Goal: Task Accomplishment & Management: Manage account settings

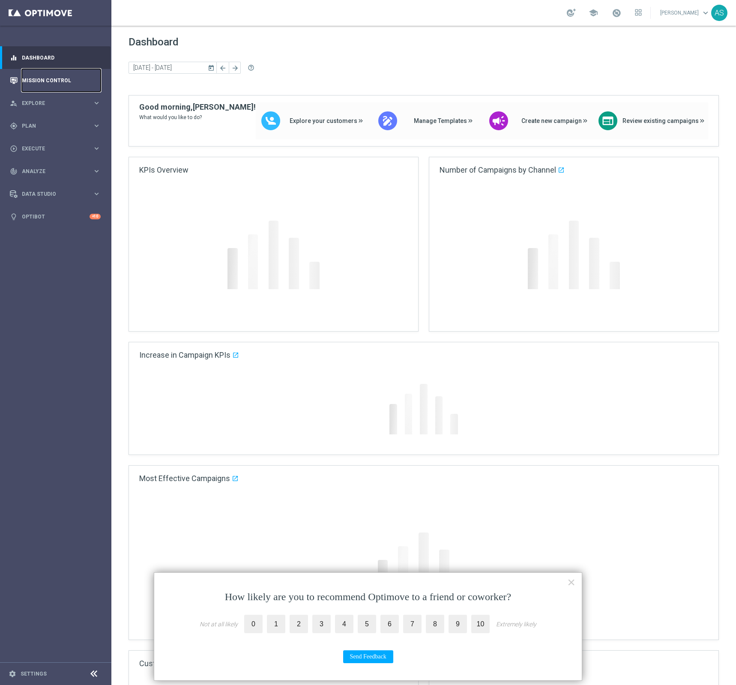
click at [54, 83] on link "Mission Control" at bounding box center [61, 80] width 79 height 23
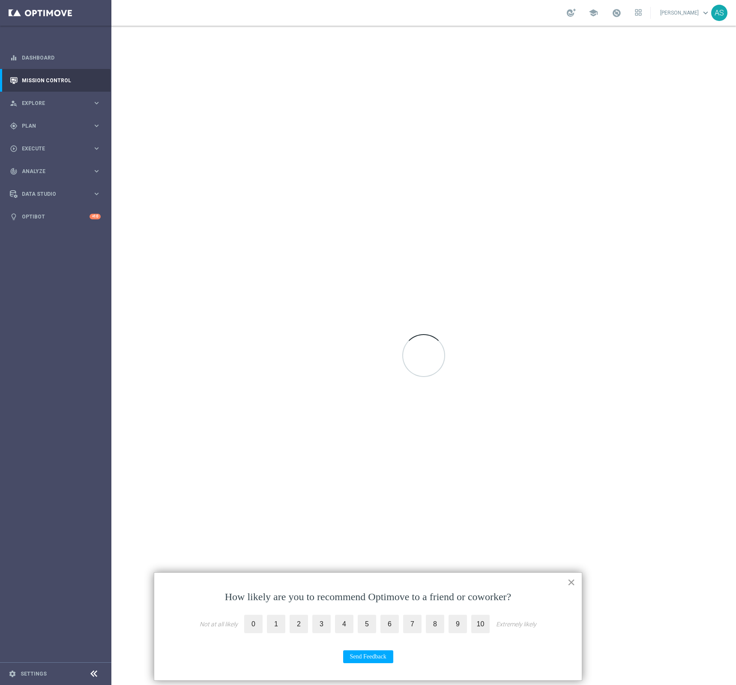
click at [569, 587] on button "×" at bounding box center [572, 583] width 8 height 14
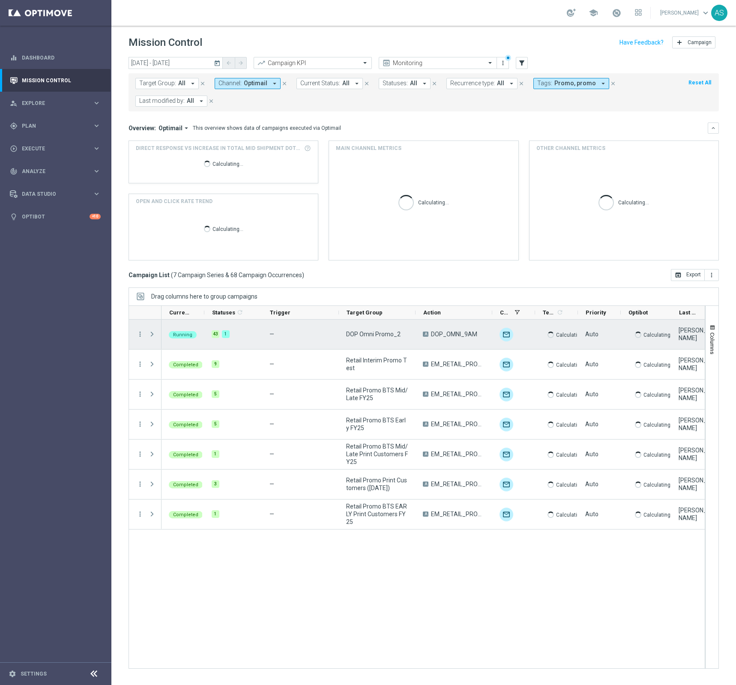
click at [153, 333] on span "Press SPACE to select this row." at bounding box center [152, 334] width 8 height 7
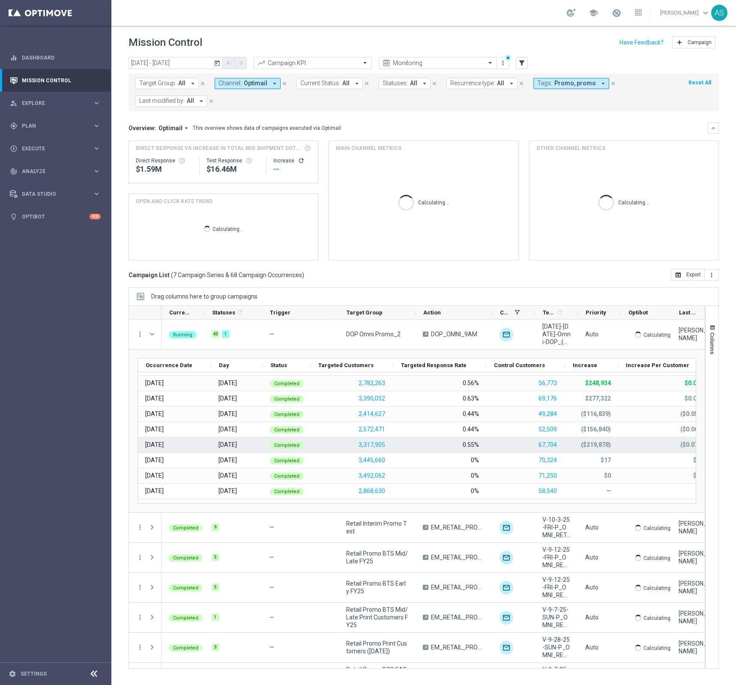
scroll to position [548, 0]
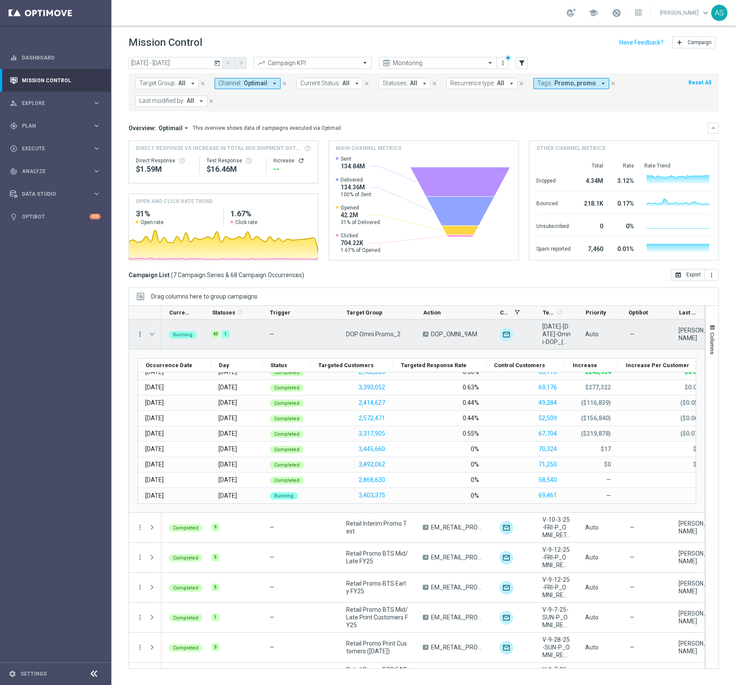
click at [139, 337] on icon "more_vert" at bounding box center [140, 334] width 8 height 8
click at [177, 377] on span "Eligibility & Exclusion" at bounding box center [182, 376] width 51 height 6
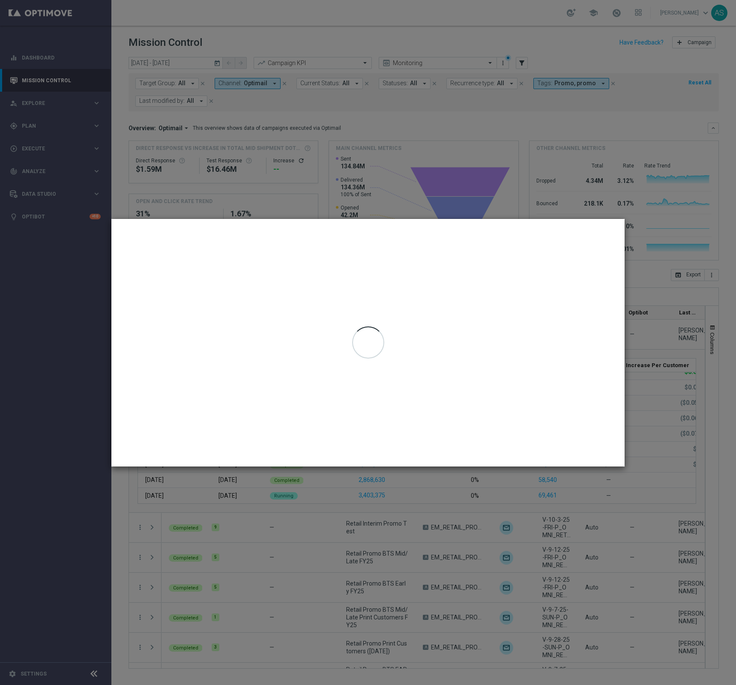
type input "[DATE] - [DATE]"
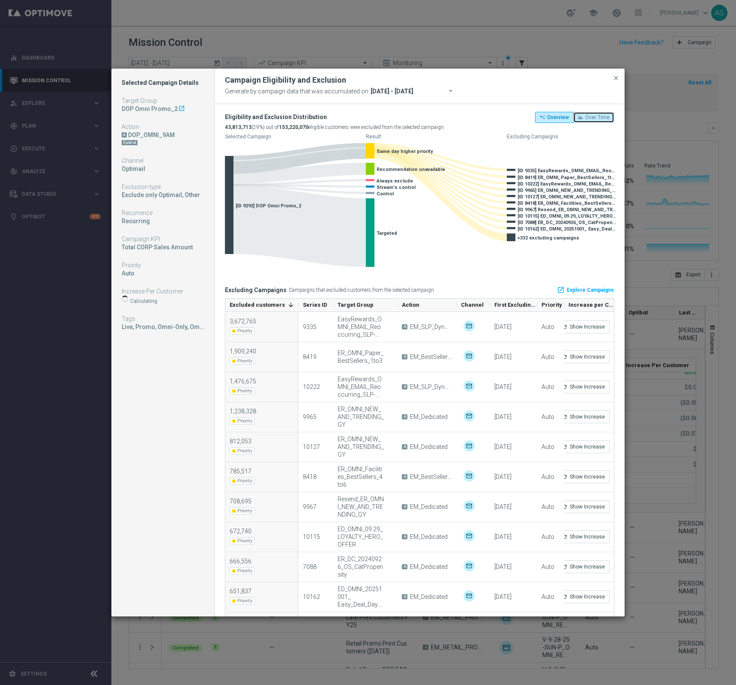
click at [589, 120] on span "Over Time" at bounding box center [598, 117] width 24 height 6
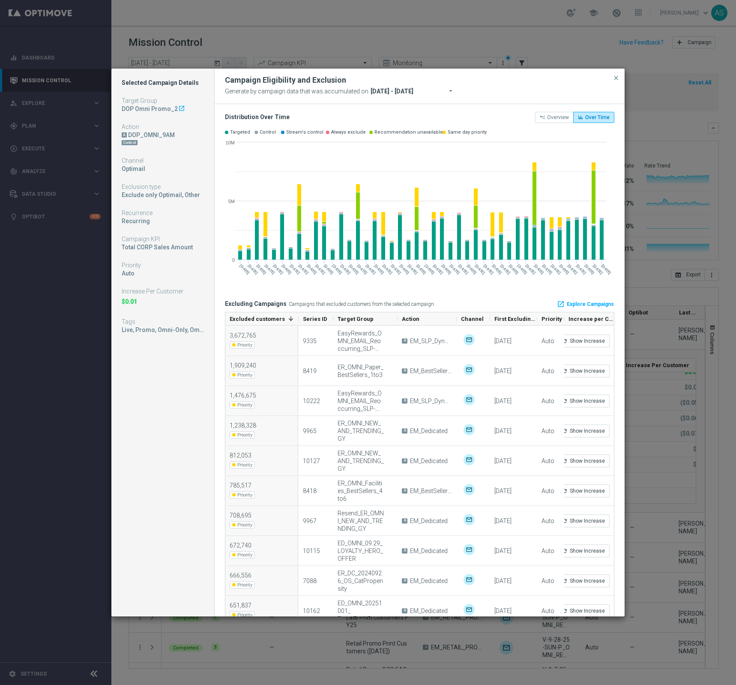
click at [447, 91] on icon "arrow_drop_down" at bounding box center [451, 90] width 9 height 9
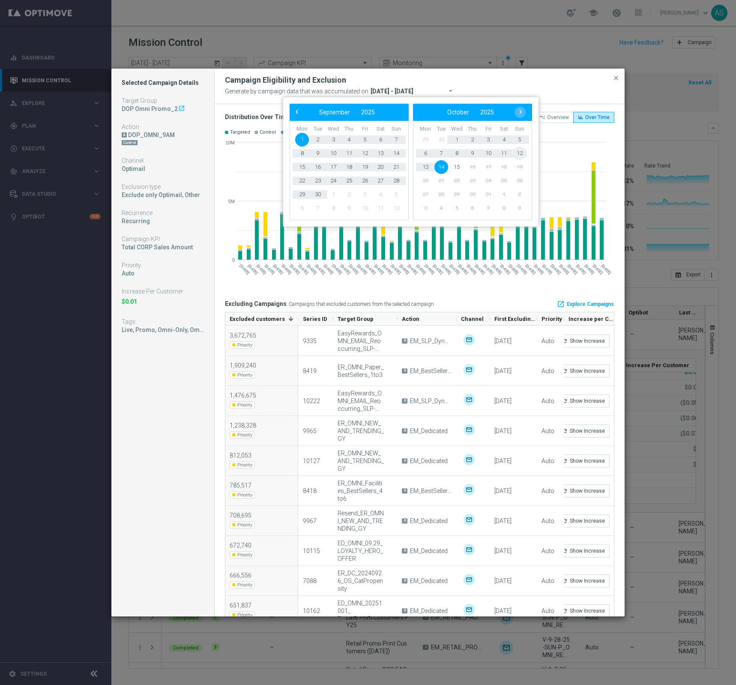
click at [519, 156] on span "12" at bounding box center [520, 154] width 14 height 14
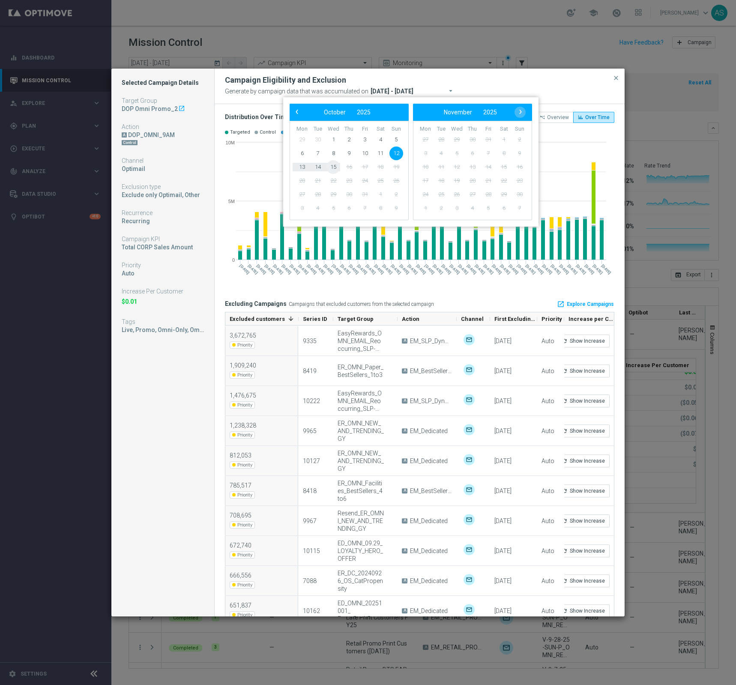
click at [330, 170] on span "15" at bounding box center [334, 167] width 14 height 14
type input "[DATE] - [DATE]"
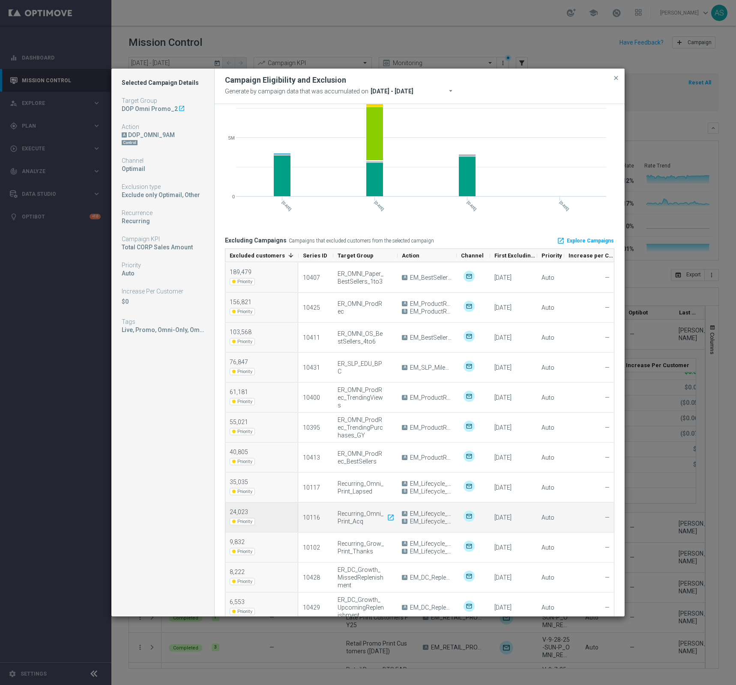
scroll to position [0, 0]
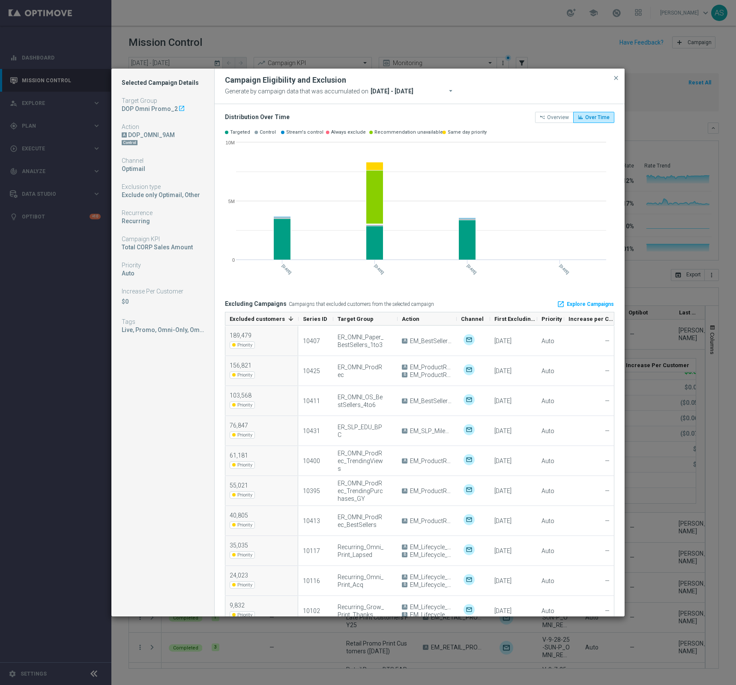
click at [616, 81] on button "close" at bounding box center [616, 78] width 9 height 10
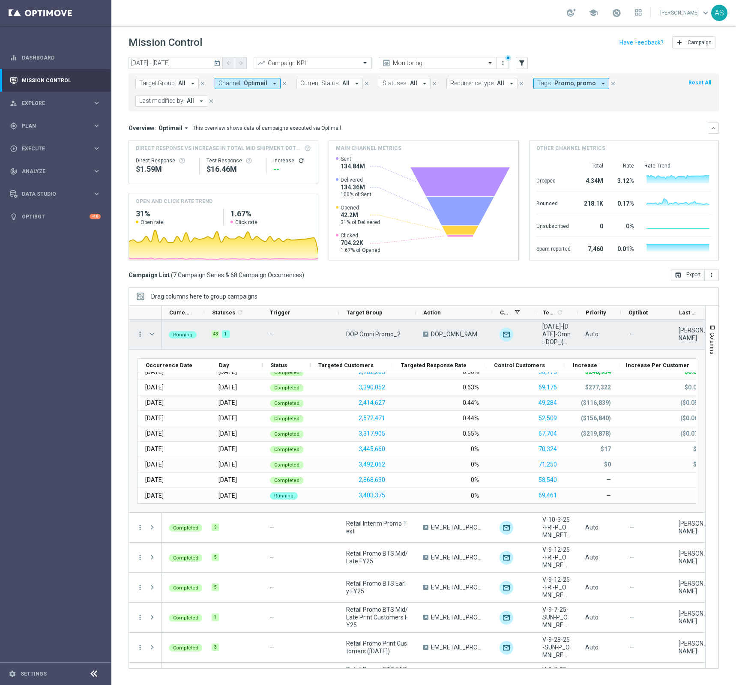
click at [140, 334] on icon "more_vert" at bounding box center [140, 334] width 8 height 8
click at [158, 342] on span "Campaign Details" at bounding box center [178, 340] width 43 height 6
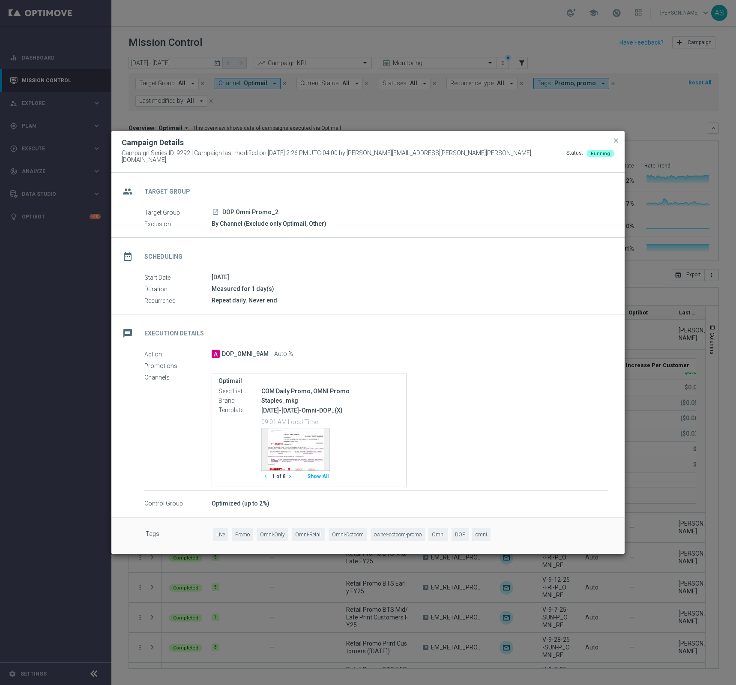
click at [214, 211] on icon "launch" at bounding box center [215, 212] width 7 height 7
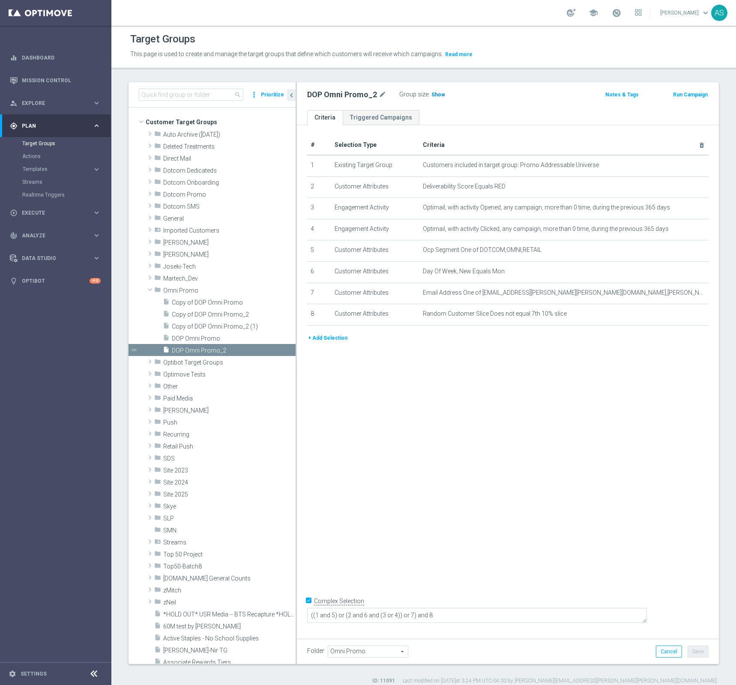
click at [435, 94] on span "Show" at bounding box center [439, 95] width 14 height 6
click at [279, 351] on icon "content_copy" at bounding box center [279, 350] width 7 height 7
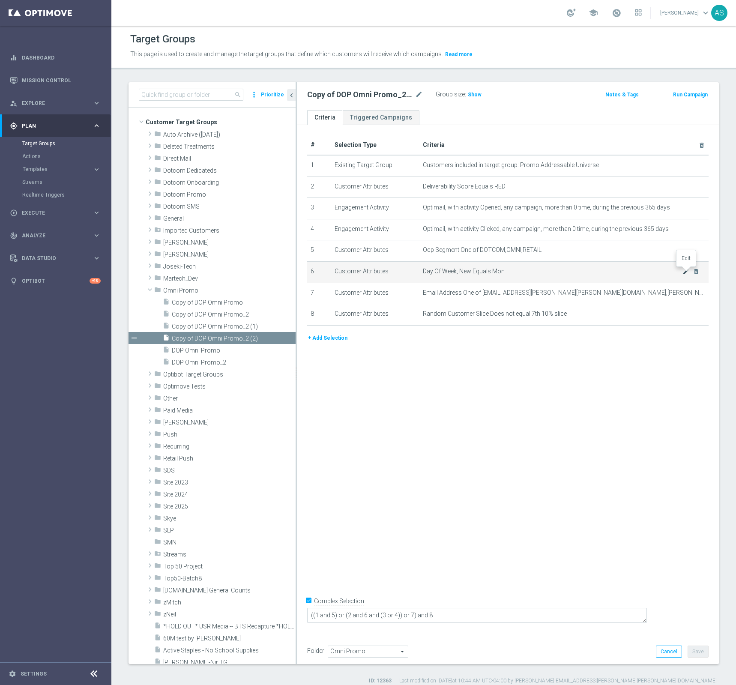
click at [686, 273] on icon "mode_edit" at bounding box center [686, 271] width 7 height 7
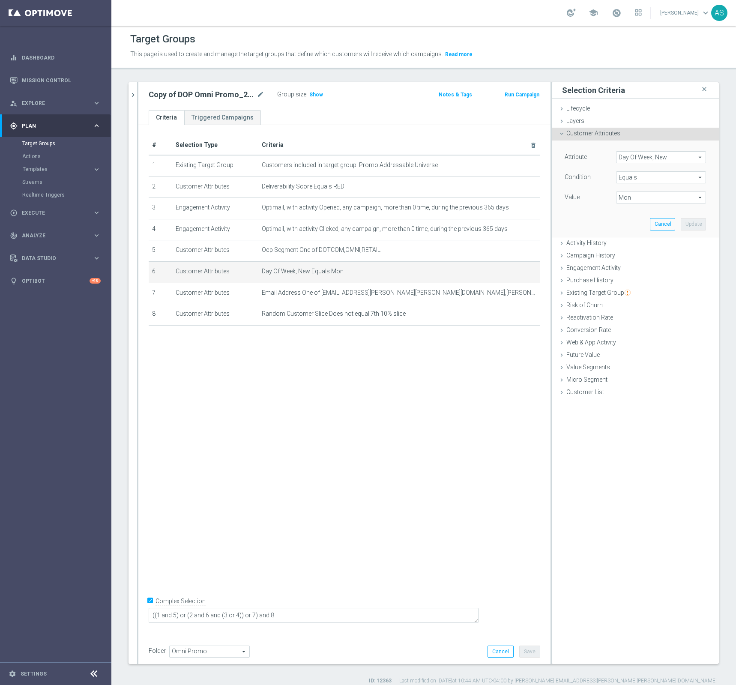
click at [700, 201] on span "Mon" at bounding box center [661, 197] width 89 height 11
click at [629, 277] on span "Tue" at bounding box center [661, 277] width 81 height 7
type input "Tue"
click at [693, 225] on button "Update" at bounding box center [693, 224] width 25 height 12
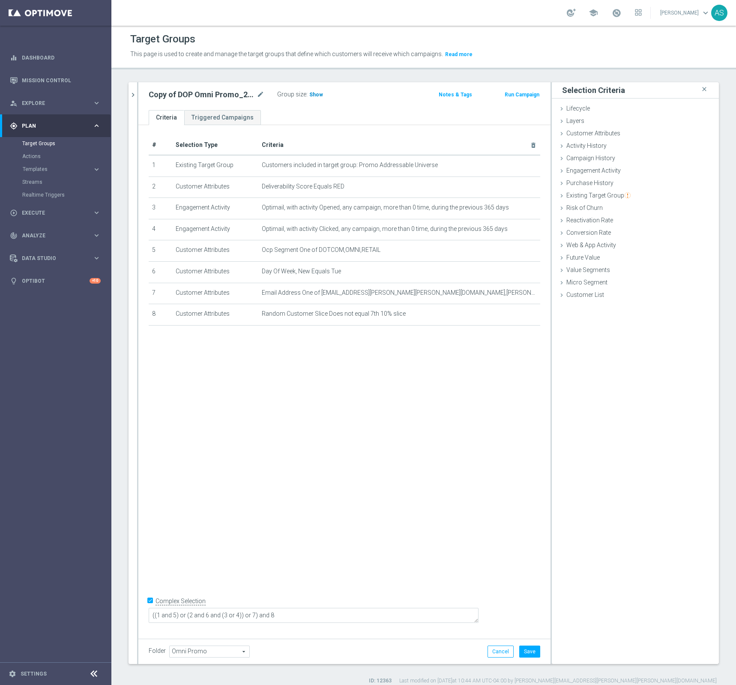
click at [315, 96] on span "Show" at bounding box center [316, 95] width 14 height 6
click at [259, 96] on icon "mode_edit" at bounding box center [261, 95] width 8 height 10
click at [168, 94] on input "Copy of DOP Omni Promo_2 (2)" at bounding box center [207, 96] width 116 height 12
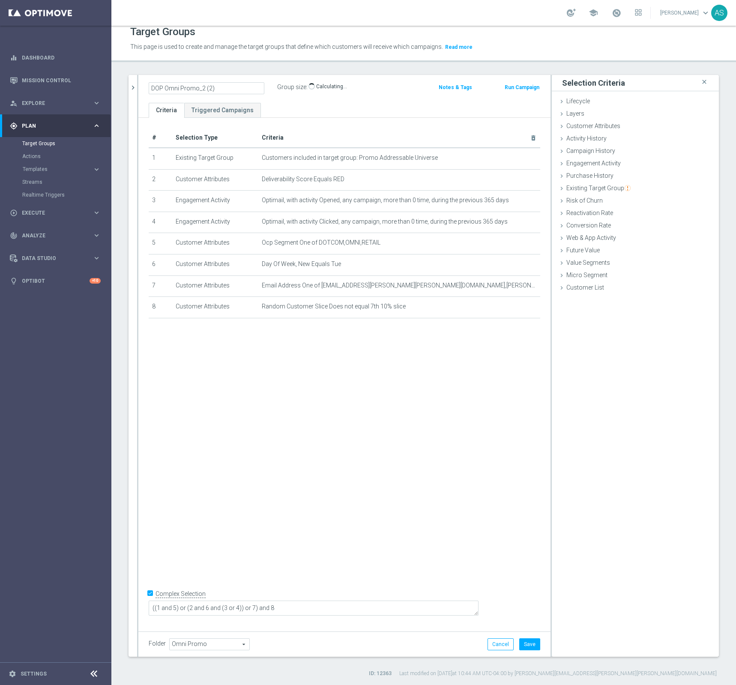
scroll to position [8, 0]
click at [213, 88] on input "DOP Omni Promo_2 (2)" at bounding box center [207, 87] width 116 height 12
type input "DOP Omni Promo_2 - Tue Red"
click at [529, 644] on button "Save" at bounding box center [530, 644] width 21 height 12
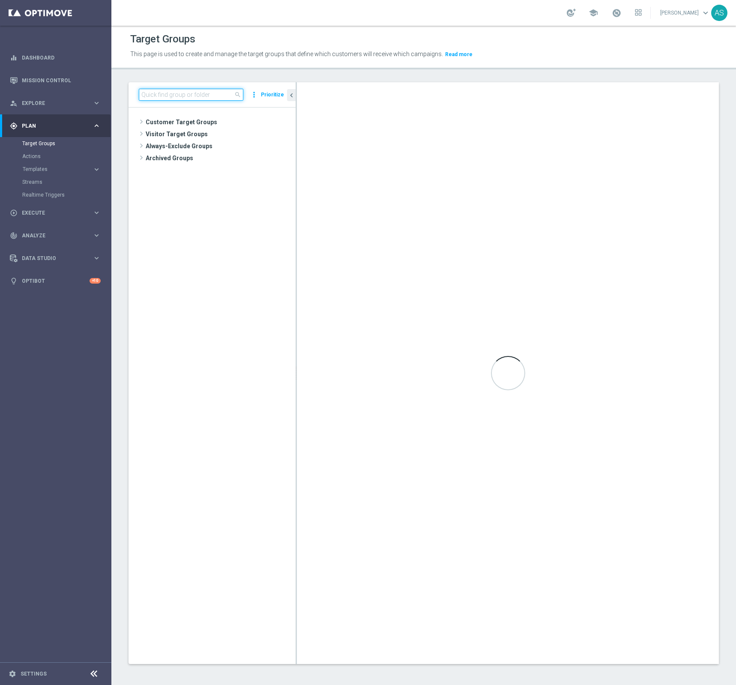
click at [214, 96] on input at bounding box center [191, 95] width 105 height 12
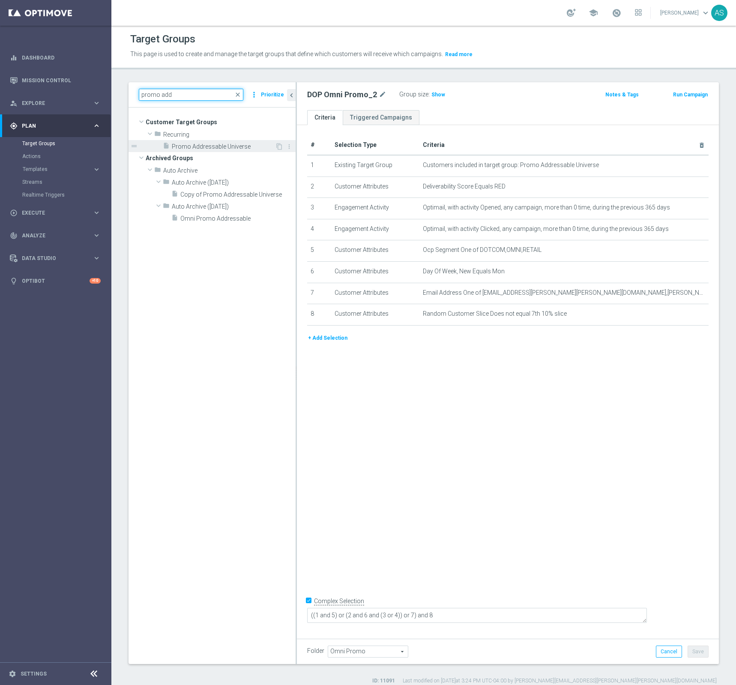
type input "promo add"
click at [227, 149] on span "Promo Addressable Universe" at bounding box center [223, 146] width 103 height 7
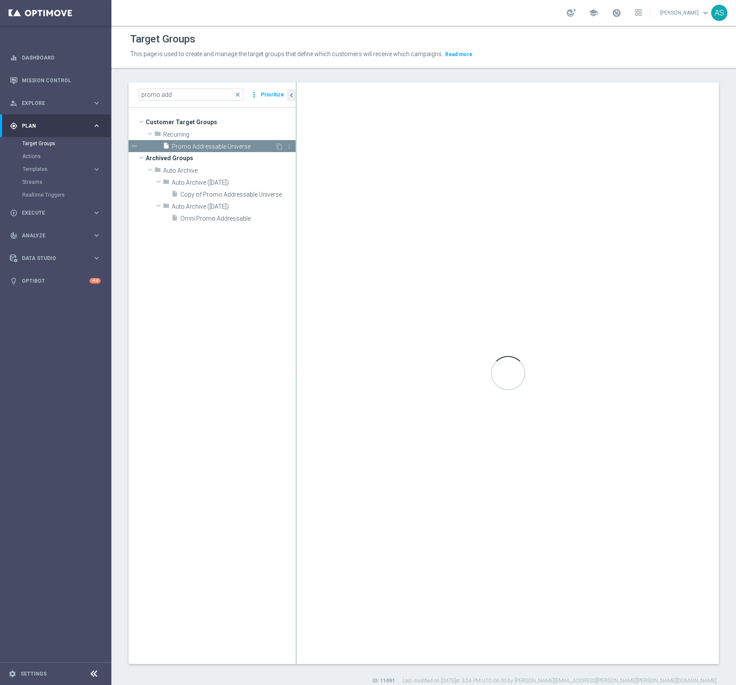
checkbox input "false"
type input "Recurring"
